Goal: Task Accomplishment & Management: Manage account settings

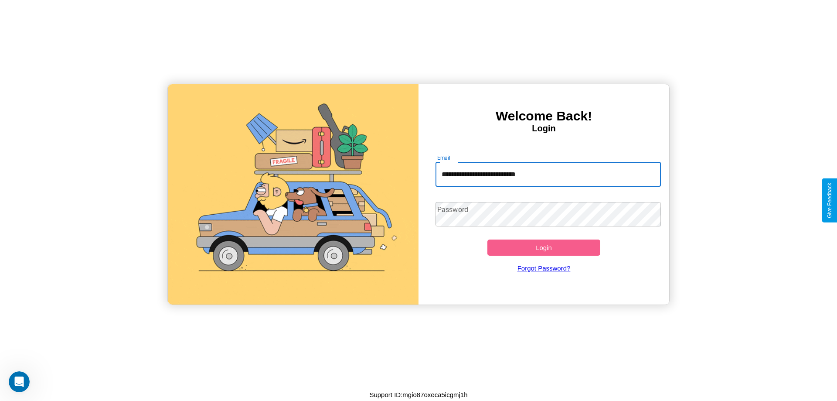
type input "**********"
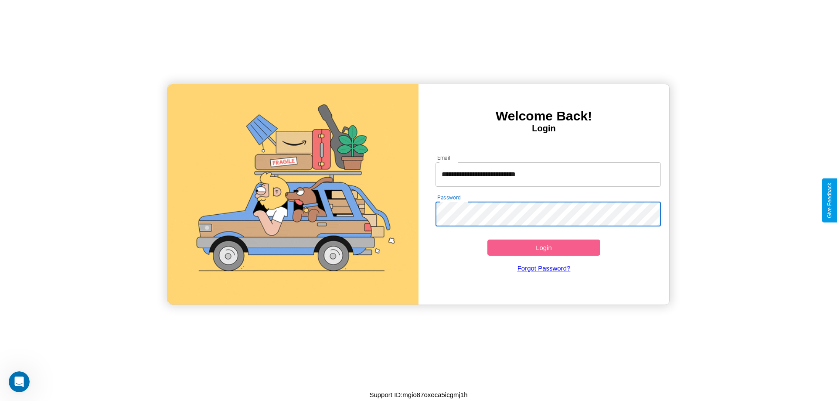
click at [544, 247] on button "Login" at bounding box center [543, 247] width 113 height 16
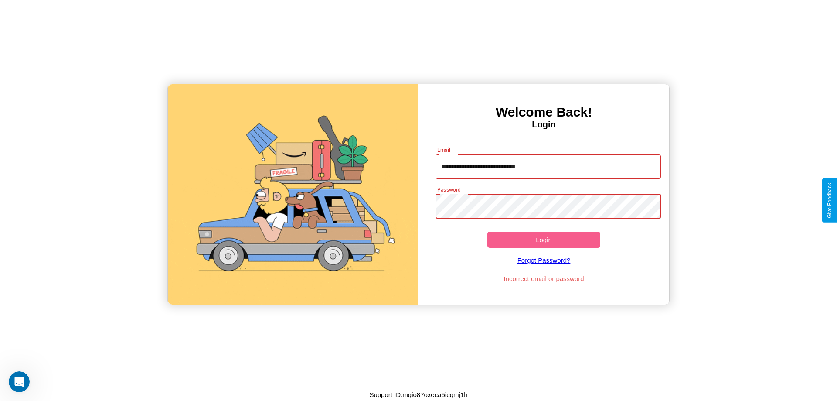
click at [544, 239] on button "Login" at bounding box center [543, 239] width 113 height 16
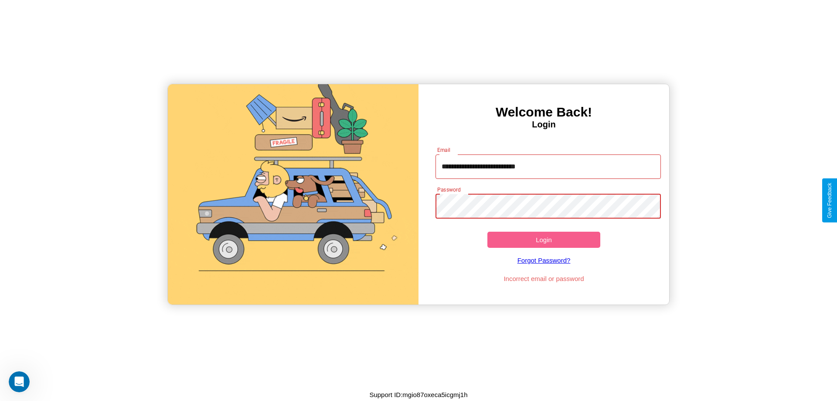
click at [544, 239] on button "Login" at bounding box center [543, 239] width 113 height 16
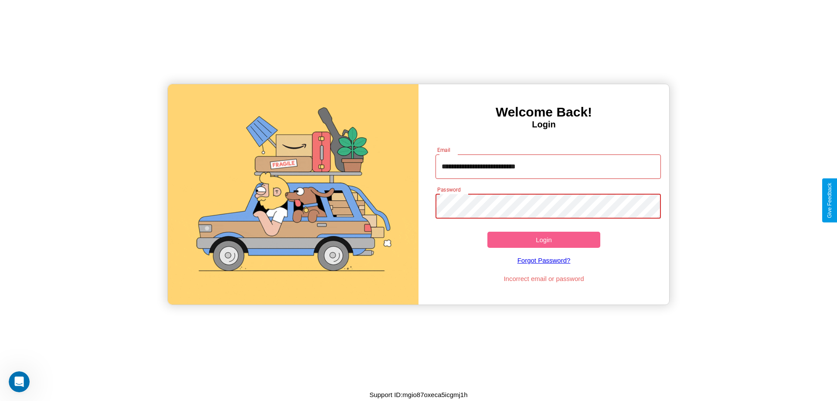
click at [544, 239] on button "Login" at bounding box center [543, 239] width 113 height 16
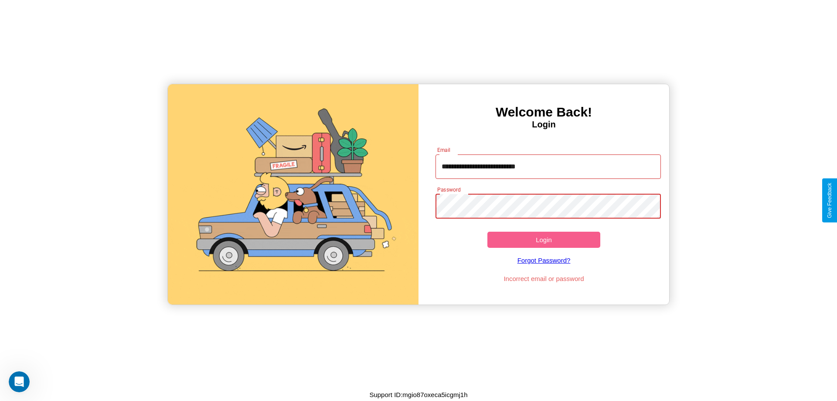
click at [544, 239] on button "Login" at bounding box center [543, 239] width 113 height 16
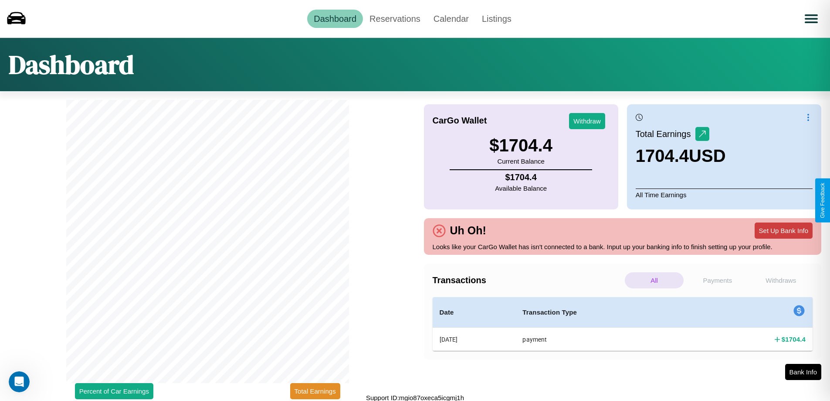
click at [784, 230] on button "Set Up Bank Info" at bounding box center [784, 230] width 58 height 16
